Goal: Ask a question

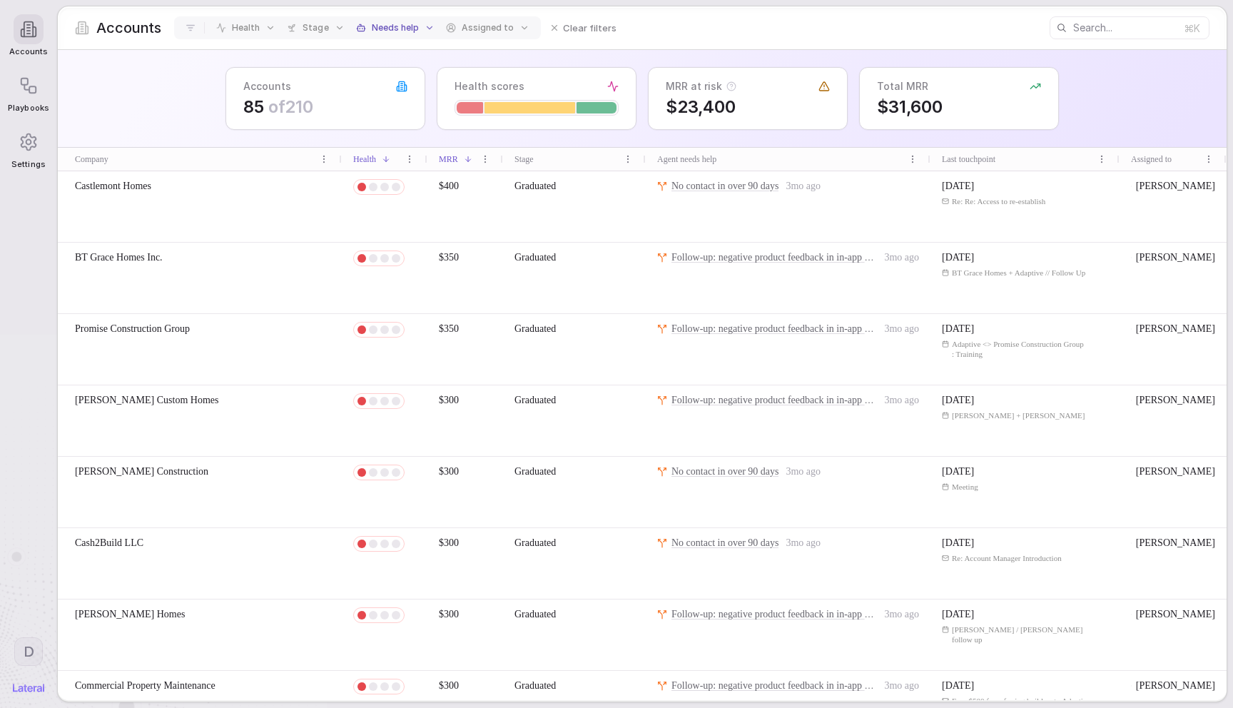
click at [551, 183] on span "Graduated" at bounding box center [534, 185] width 41 height 11
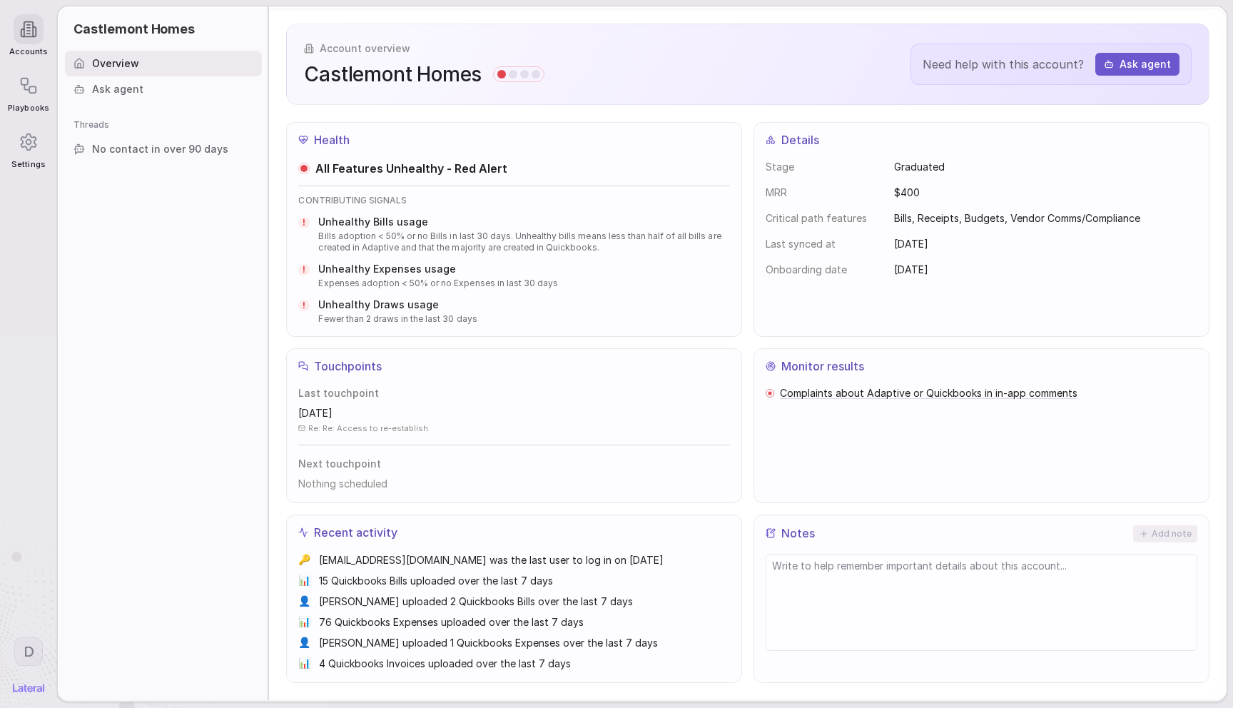
click at [128, 145] on span "No contact in over 90 days" at bounding box center [160, 149] width 136 height 14
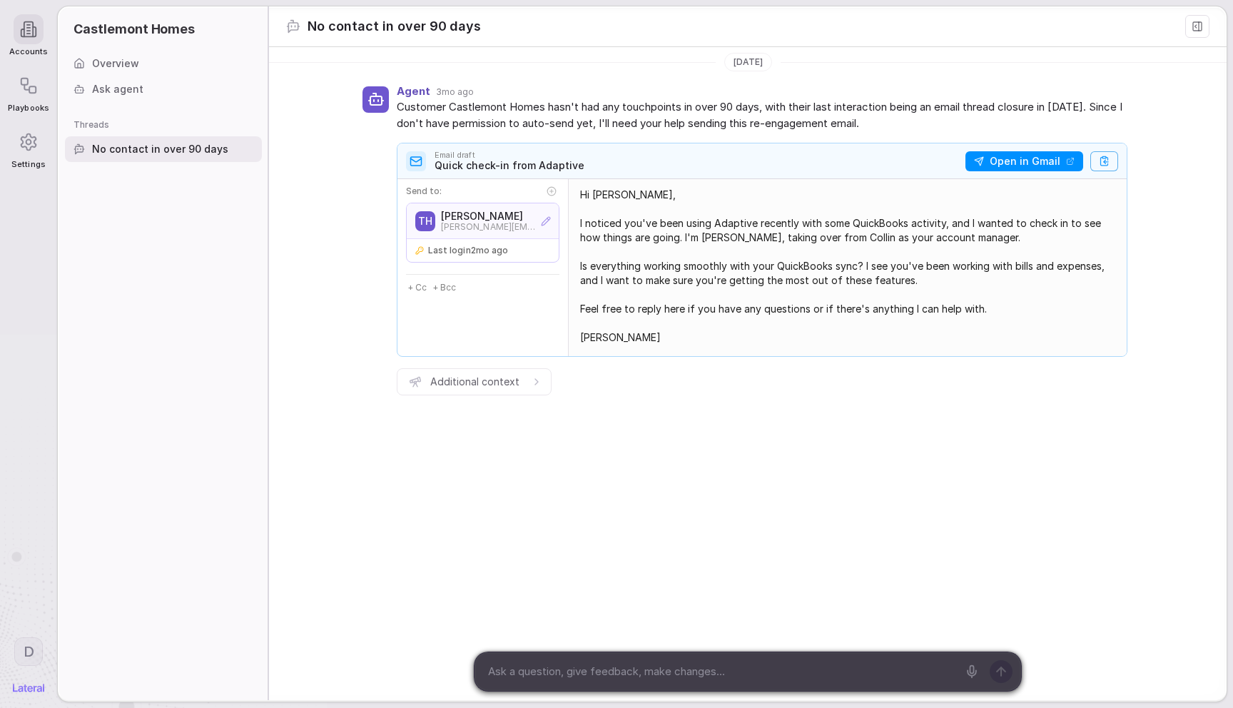
click at [30, 25] on icon at bounding box center [29, 30] width 18 height 18
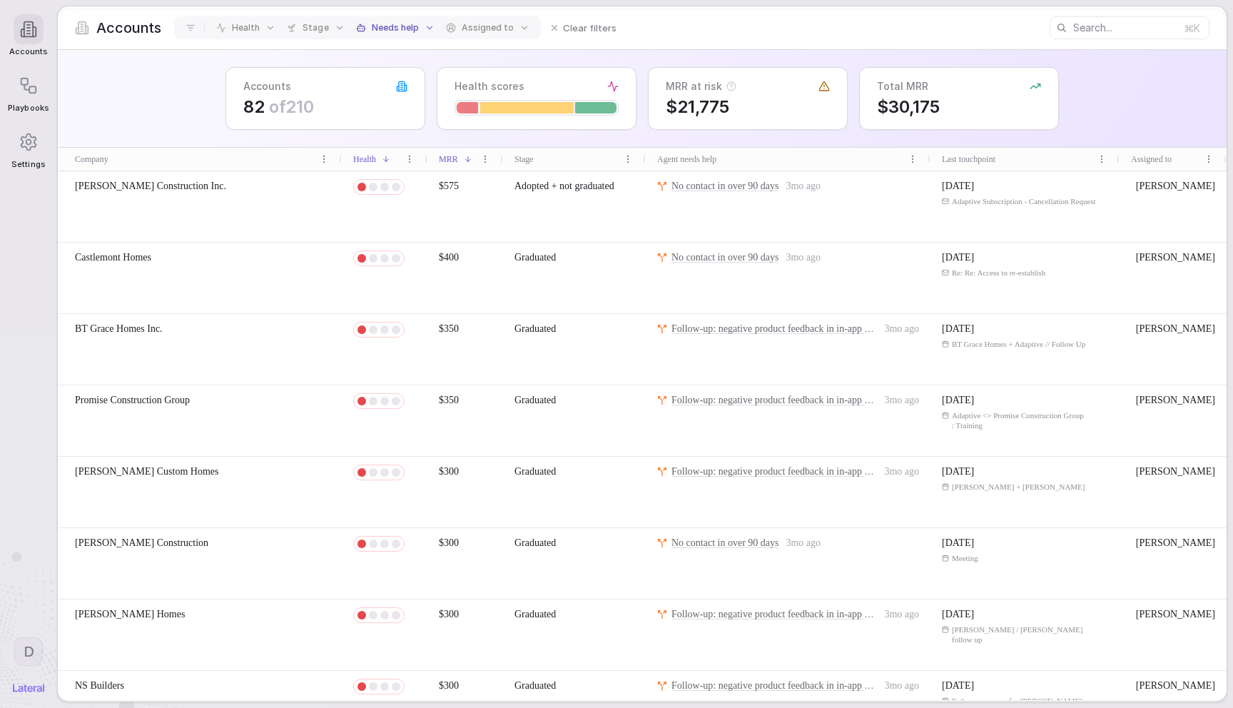
click at [385, 27] on span "Needs help" at bounding box center [395, 27] width 47 height 11
click at [176, 67] on div "Accounts 82 of 210 Health scores MRR at risk $21,775 Total MRR $30,175" at bounding box center [642, 99] width 1168 height 98
click at [245, 22] on span "Health" at bounding box center [246, 27] width 28 height 11
click at [302, 29] on span "Stage" at bounding box center [315, 27] width 26 height 11
click at [233, 18] on div "Health" at bounding box center [245, 27] width 71 height 23
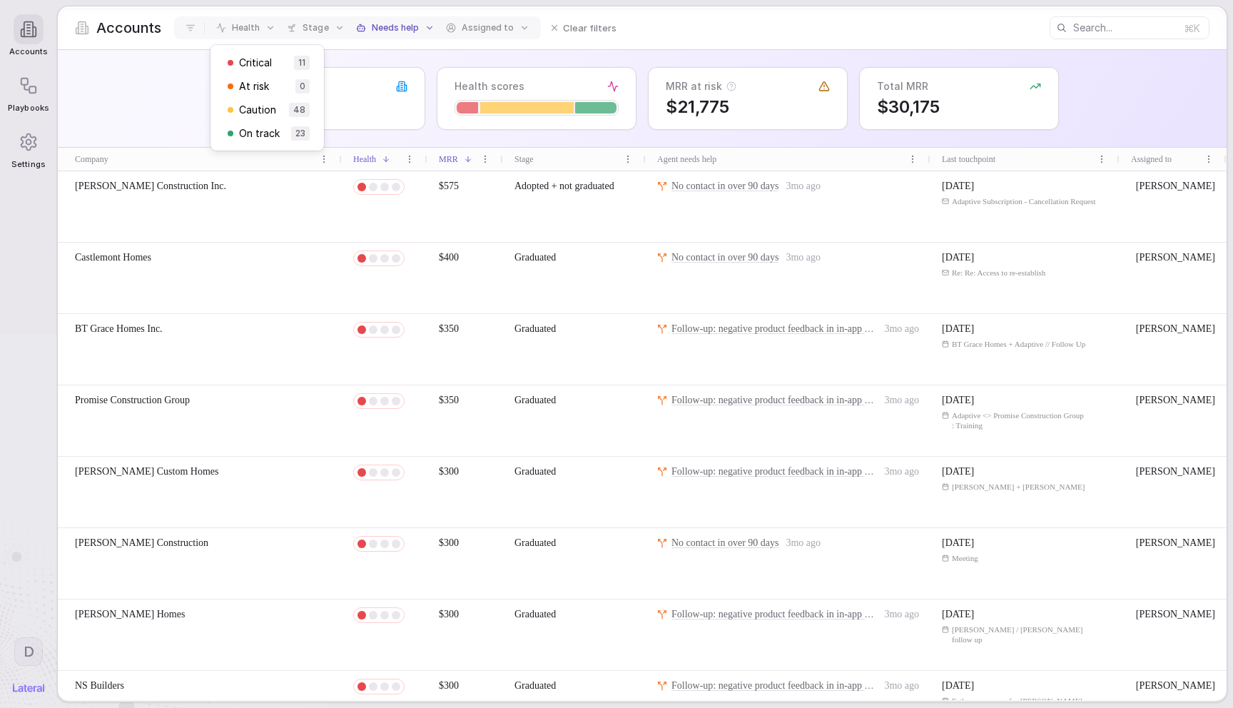
click at [307, 20] on div "Stage" at bounding box center [315, 27] width 68 height 23
click at [238, 29] on span "Health" at bounding box center [246, 27] width 28 height 11
click at [144, 61] on div "Accounts 82 of 210 Health scores MRR at risk $21,775 Total MRR $30,175" at bounding box center [642, 99] width 1168 height 98
click at [312, 205] on div "[PERSON_NAME] Construction Inc." at bounding box center [200, 206] width 284 height 71
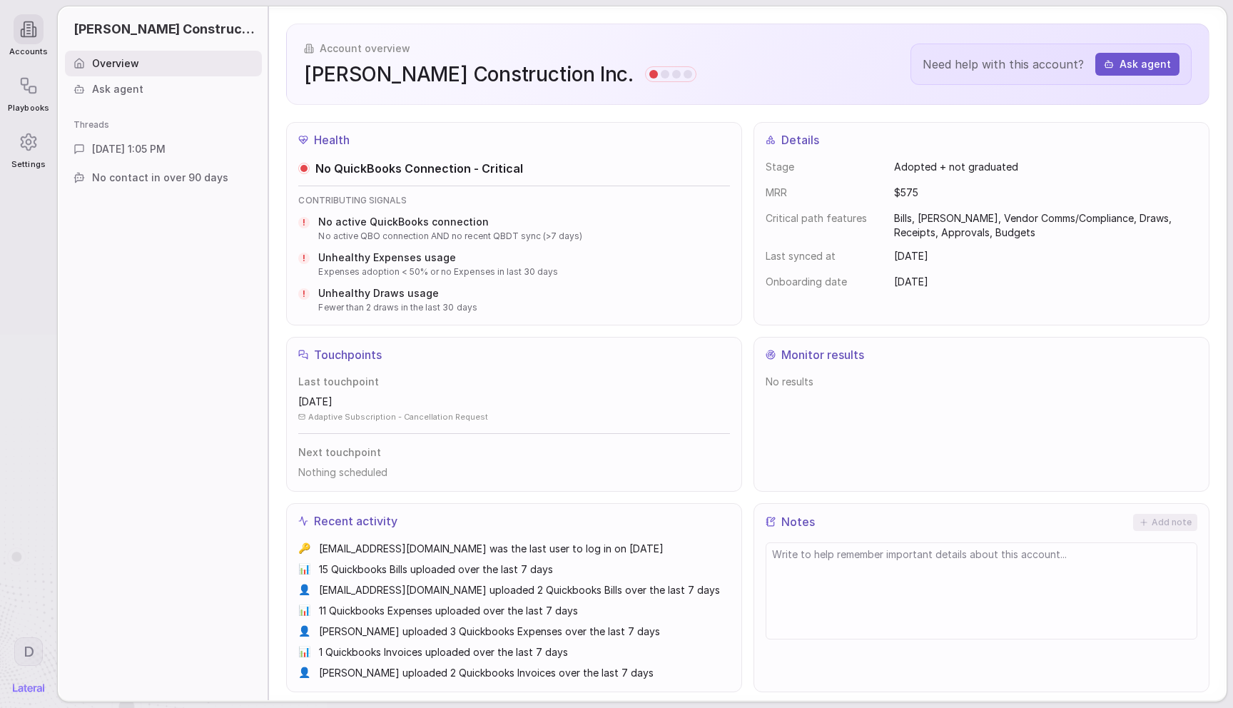
click at [132, 77] on div "Ask agent" at bounding box center [163, 89] width 197 height 26
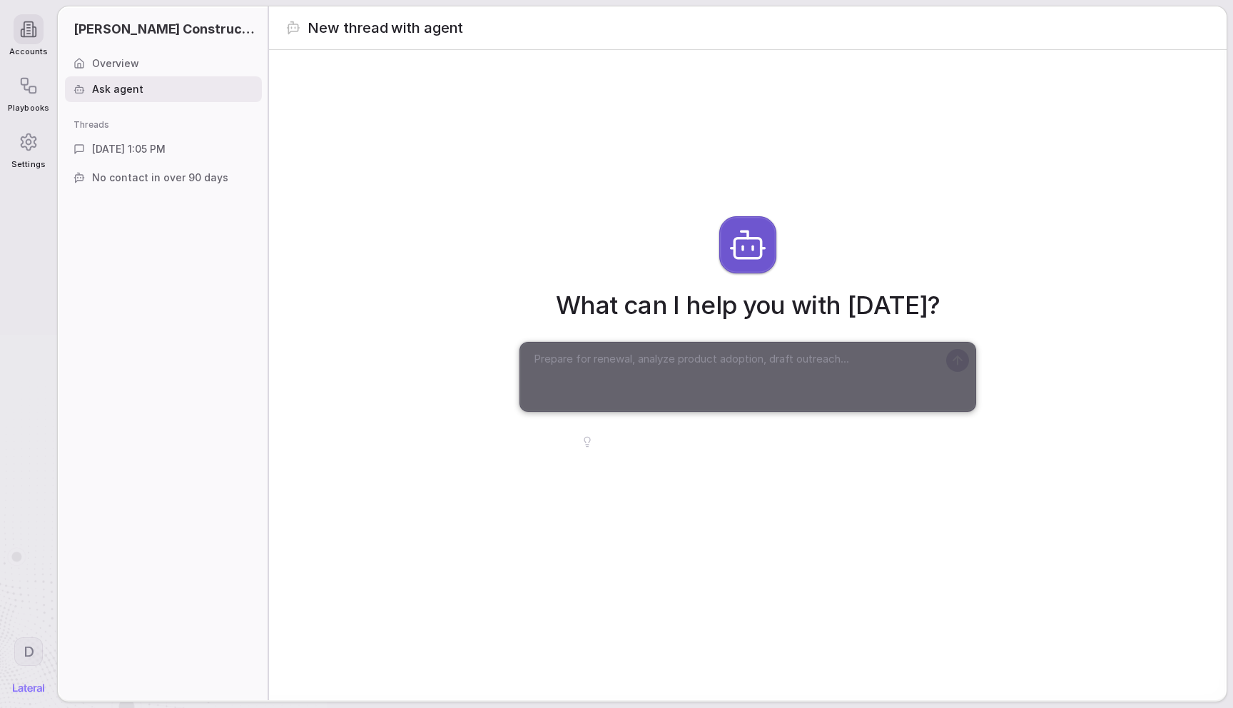
click at [411, 307] on div "What can I help you with [DATE]? Draft a reengagement email for [PERSON_NAME] C…" at bounding box center [747, 332] width 957 height 564
